Goal: Task Accomplishment & Management: Manage account settings

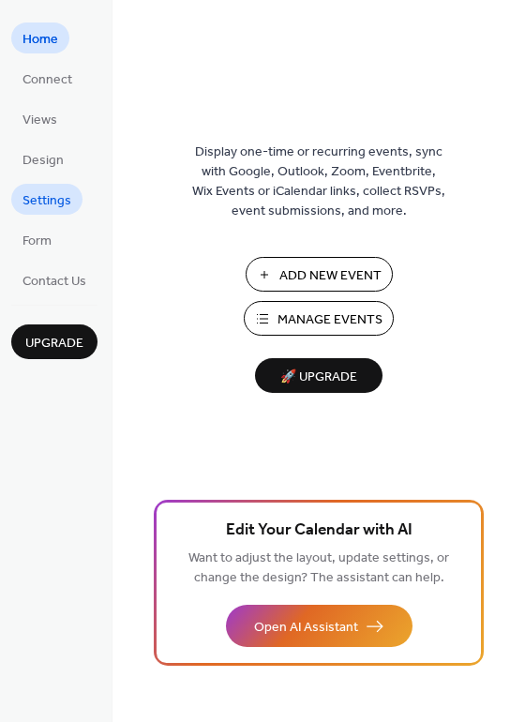
click at [57, 206] on span "Settings" at bounding box center [47, 201] width 49 height 20
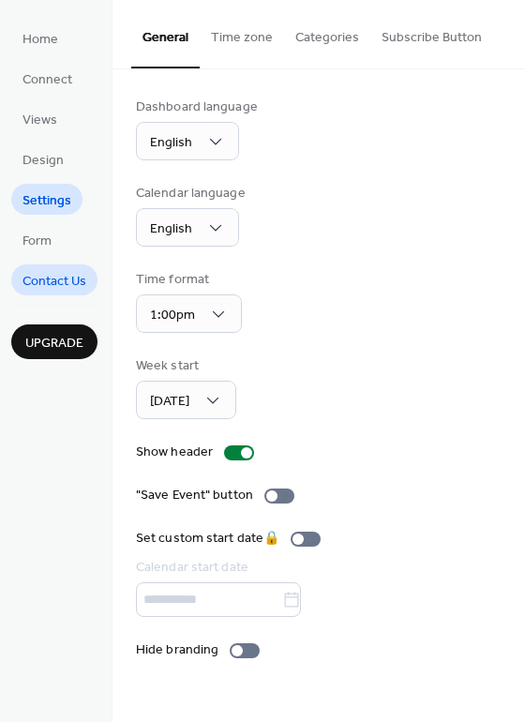
click at [51, 265] on link "Contact Us" at bounding box center [54, 280] width 86 height 31
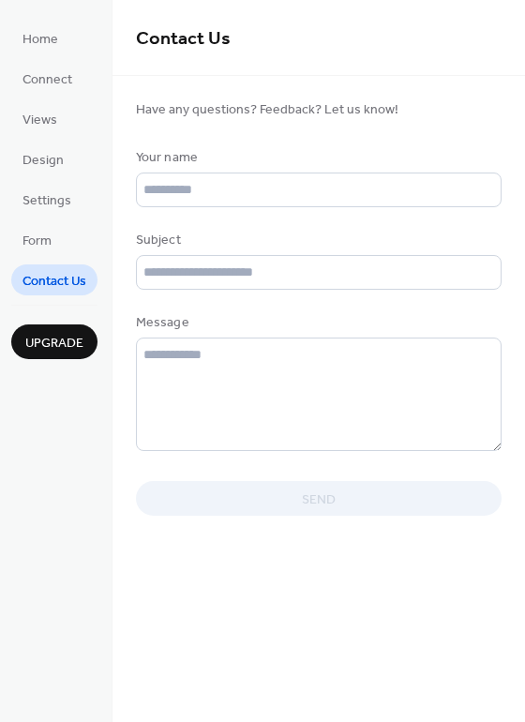
click at [51, 222] on ul "Home Connect Views Design Settings Form Contact Us" at bounding box center [54, 159] width 86 height 273
click at [53, 205] on span "Settings" at bounding box center [47, 201] width 49 height 20
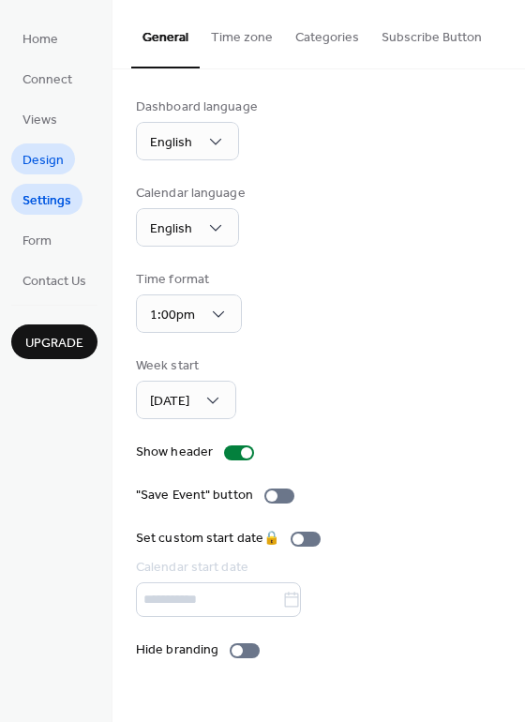
click at [53, 164] on span "Design" at bounding box center [43, 161] width 41 height 20
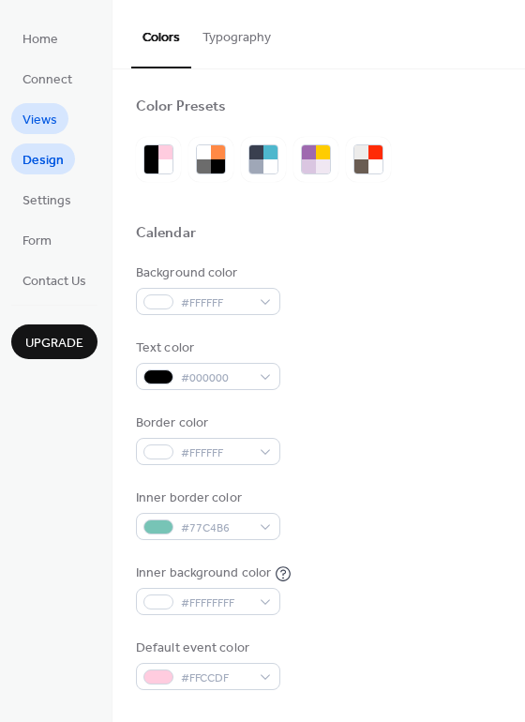
click at [52, 123] on span "Views" at bounding box center [40, 121] width 35 height 20
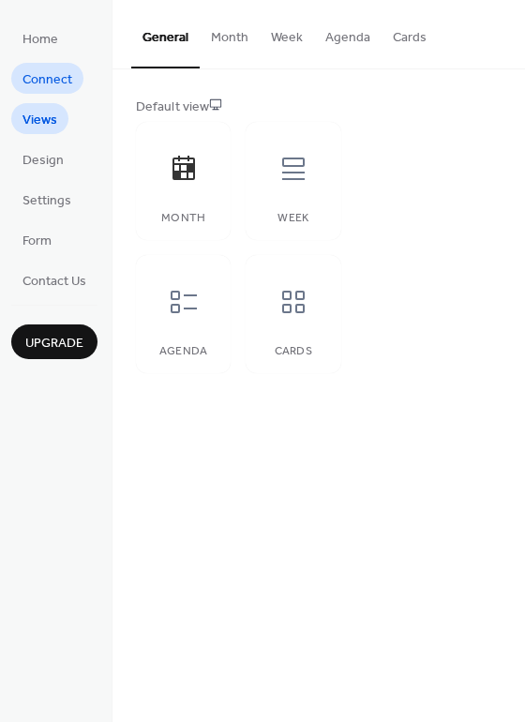
click at [52, 64] on link "Connect" at bounding box center [47, 78] width 72 height 31
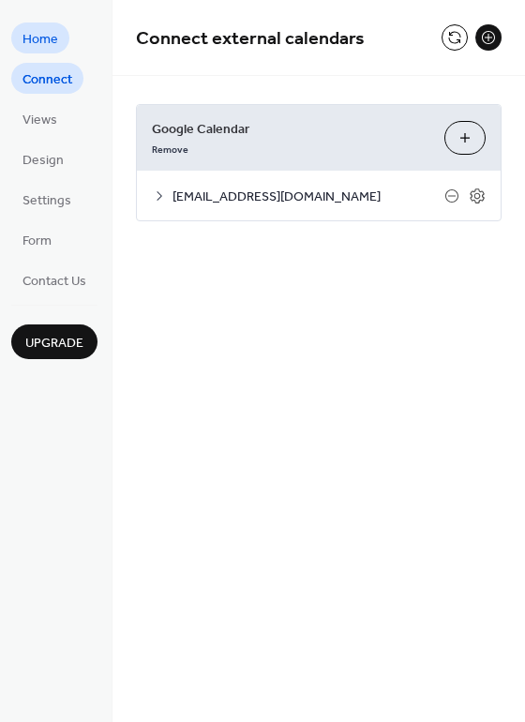
click at [52, 44] on span "Home" at bounding box center [41, 40] width 36 height 20
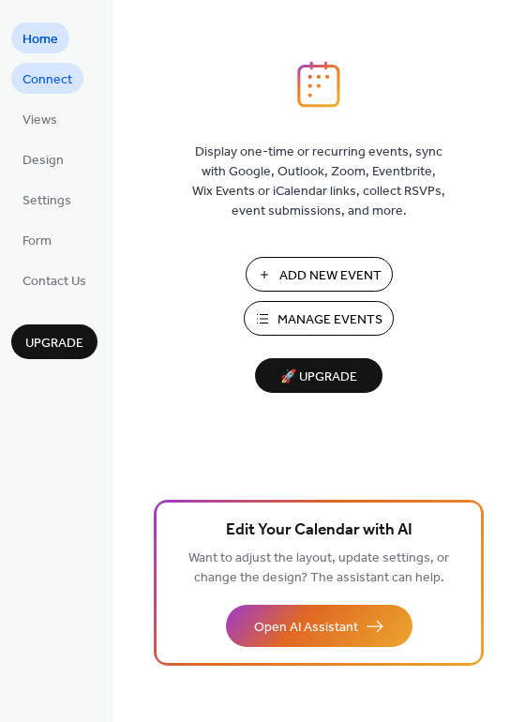
click at [44, 72] on span "Connect" at bounding box center [48, 80] width 50 height 20
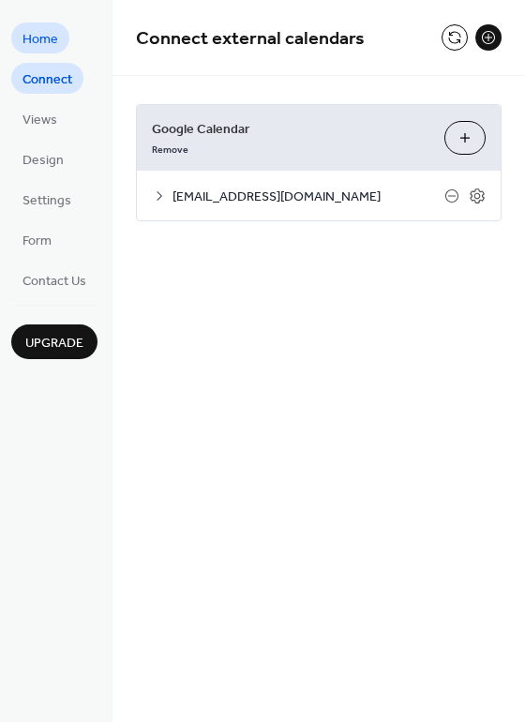
click at [51, 41] on span "Home" at bounding box center [41, 40] width 36 height 20
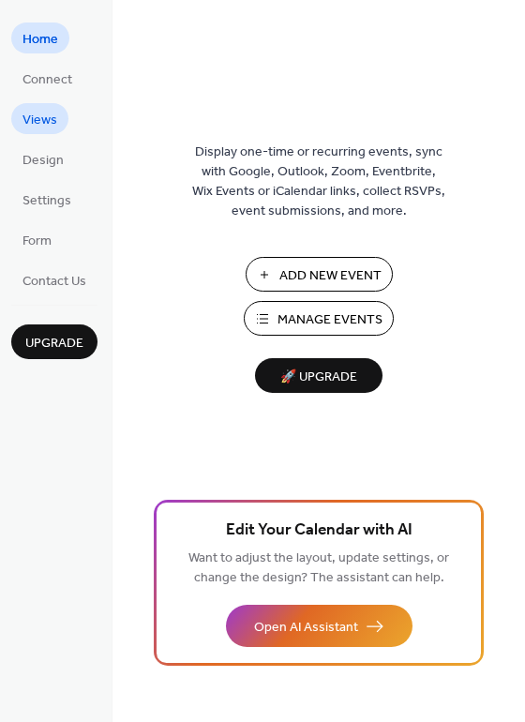
click at [34, 125] on span "Views" at bounding box center [40, 121] width 35 height 20
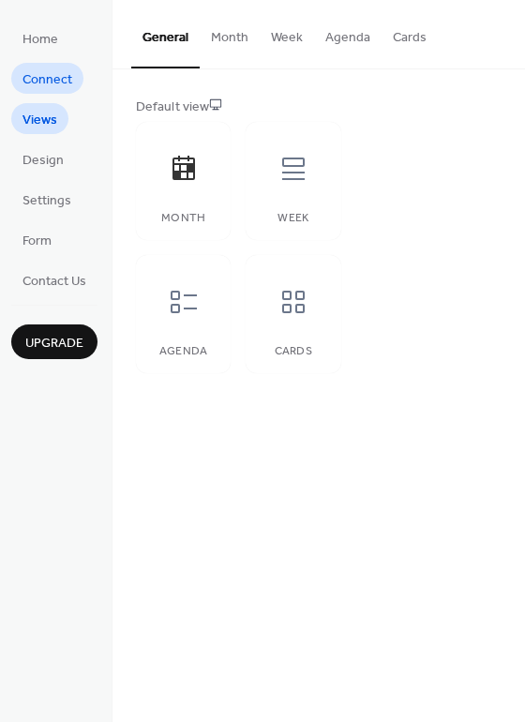
click at [46, 76] on span "Connect" at bounding box center [48, 80] width 50 height 20
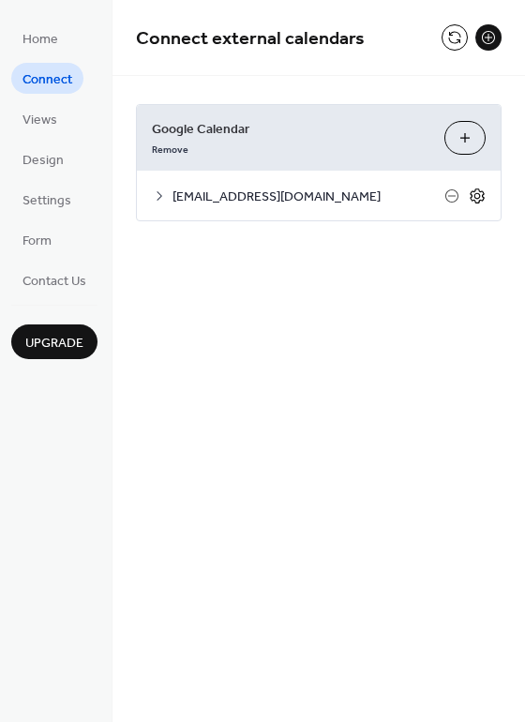
click at [481, 199] on icon at bounding box center [477, 196] width 14 height 15
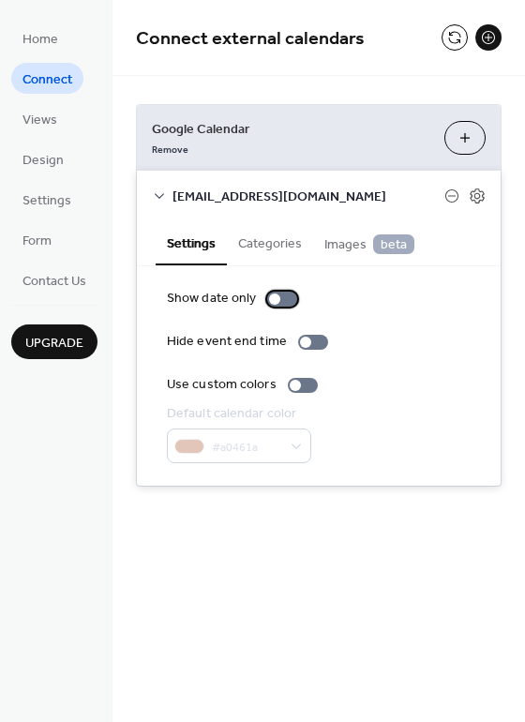
click at [276, 301] on div at bounding box center [274, 299] width 11 height 11
click at [276, 301] on div at bounding box center [282, 299] width 30 height 15
click at [312, 342] on div at bounding box center [313, 342] width 30 height 15
click at [315, 342] on div at bounding box center [320, 342] width 11 height 11
click at [286, 248] on button "Categories" at bounding box center [270, 241] width 86 height 43
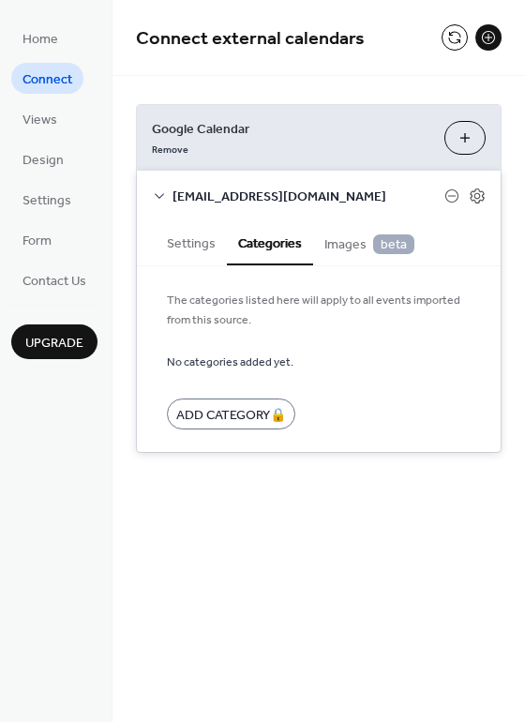
click at [333, 248] on span "Images beta" at bounding box center [370, 244] width 90 height 21
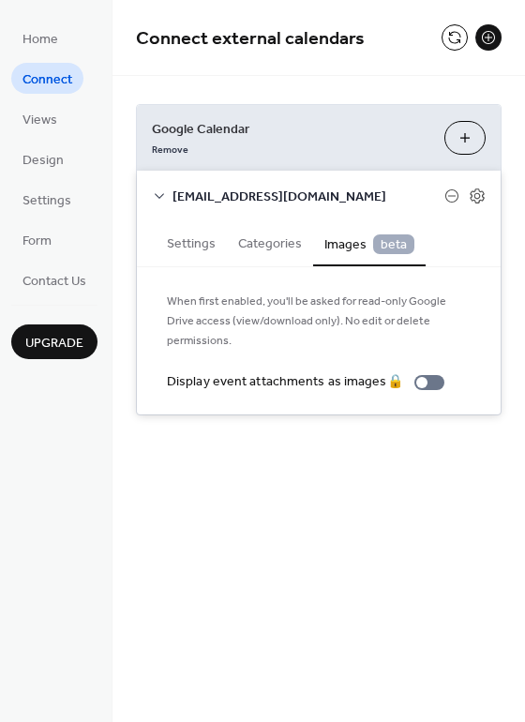
click at [213, 245] on button "Settings" at bounding box center [191, 241] width 71 height 43
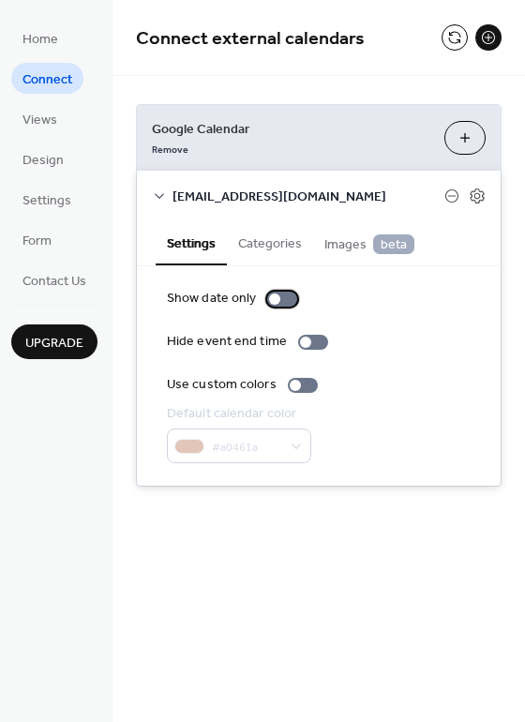
click at [280, 301] on div at bounding box center [282, 299] width 30 height 15
click at [285, 300] on div at bounding box center [289, 299] width 11 height 11
click at [310, 335] on div at bounding box center [313, 342] width 30 height 15
click at [278, 292] on div at bounding box center [282, 299] width 30 height 15
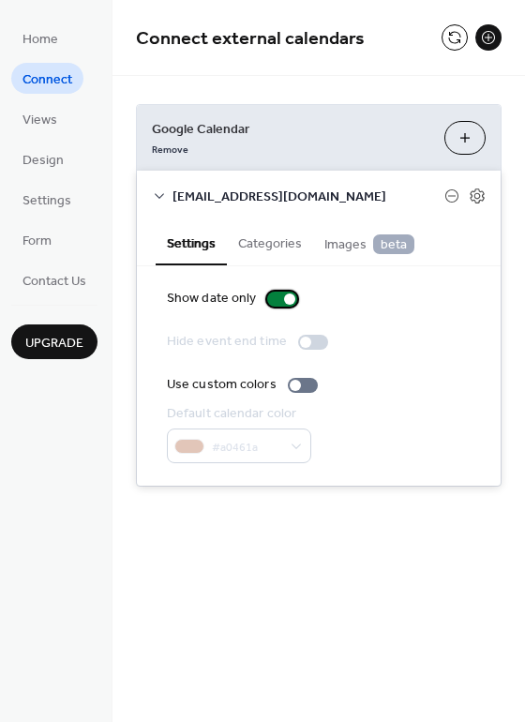
click at [277, 297] on div at bounding box center [282, 299] width 30 height 15
